Goal: Task Accomplishment & Management: Use online tool/utility

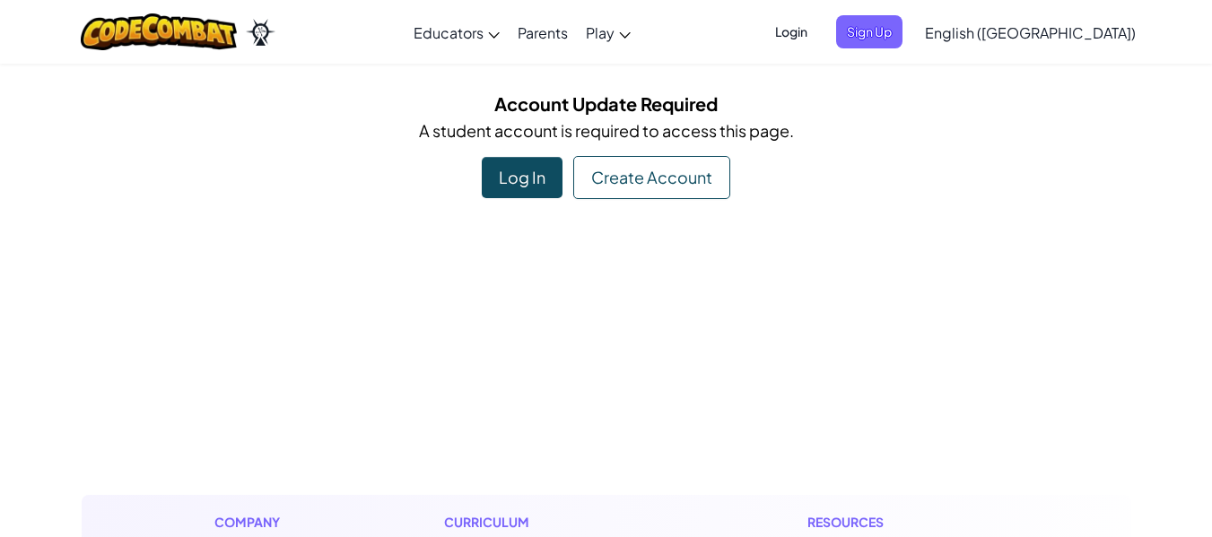
click at [558, 172] on div "Log In" at bounding box center [522, 177] width 81 height 41
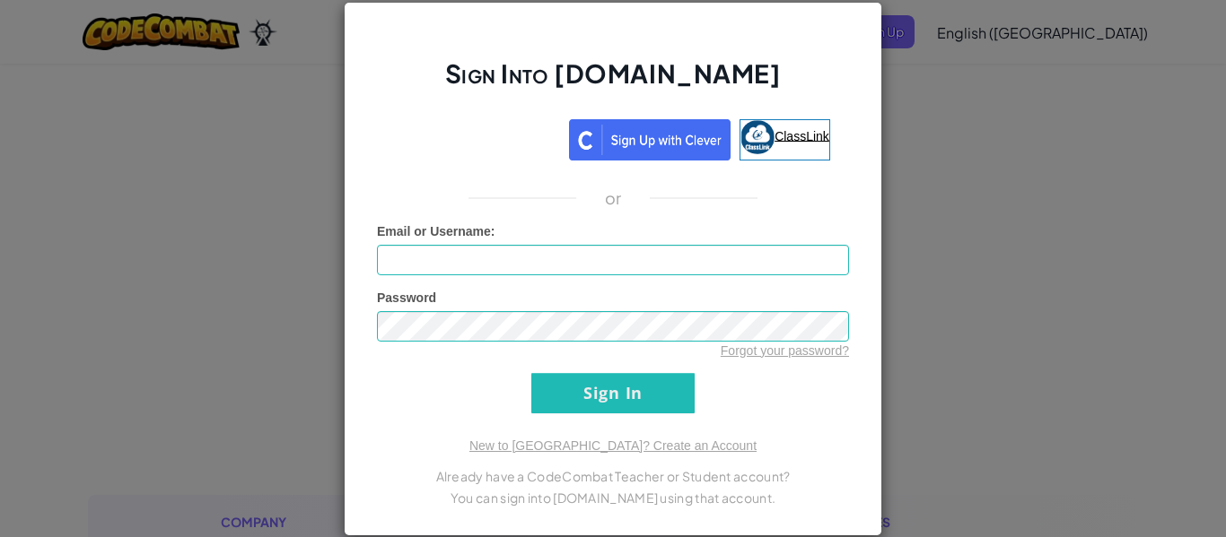
click at [739, 155] on link "ClassLink" at bounding box center [784, 139] width 91 height 41
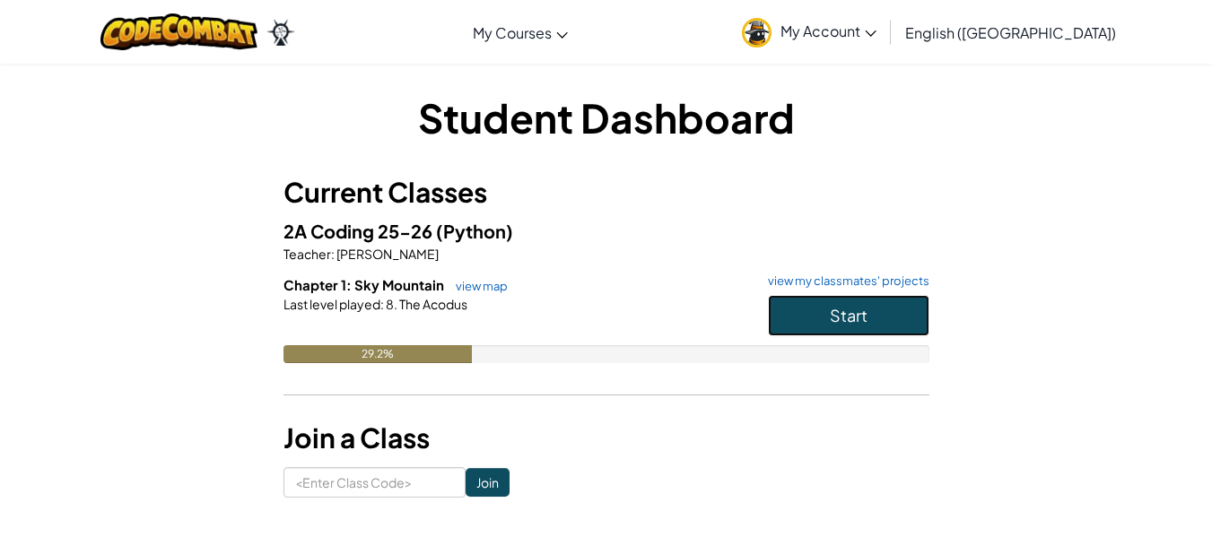
click at [864, 320] on button "Start" at bounding box center [849, 315] width 162 height 41
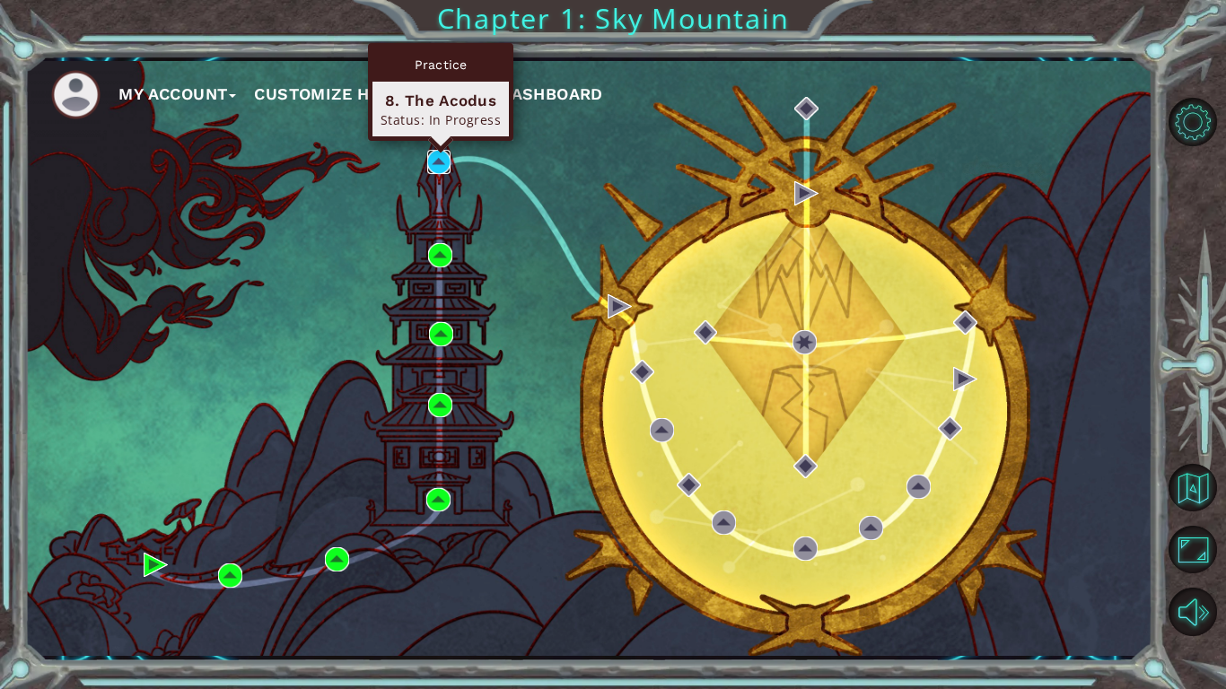
click at [445, 170] on img at bounding box center [439, 162] width 24 height 24
